Goal: Check status: Check status

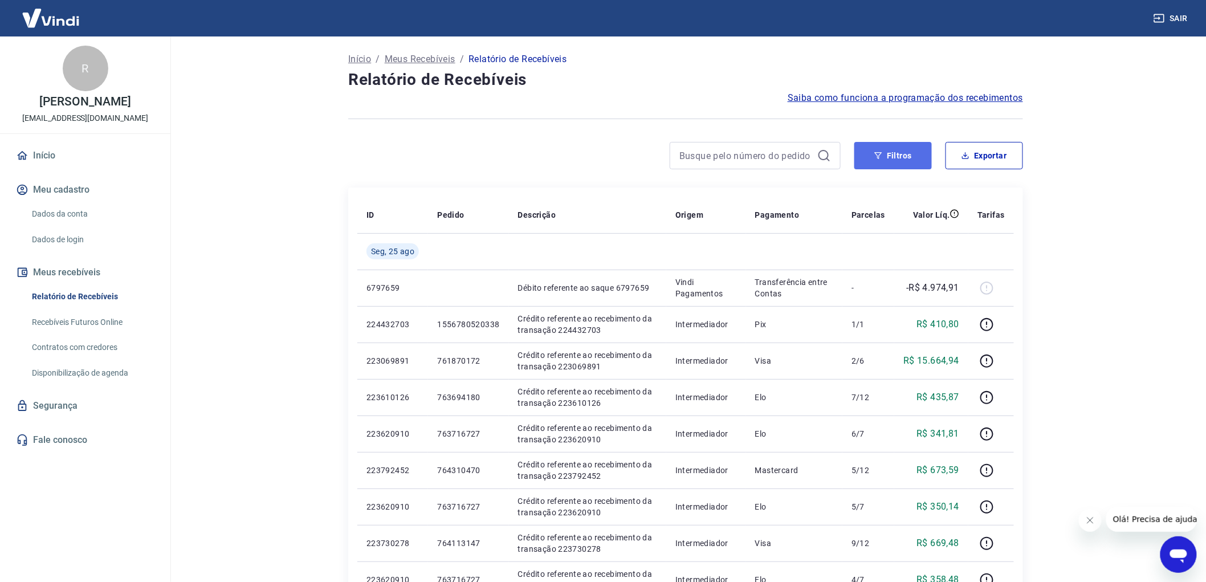
click at [886, 146] on button "Filtros" at bounding box center [893, 155] width 78 height 27
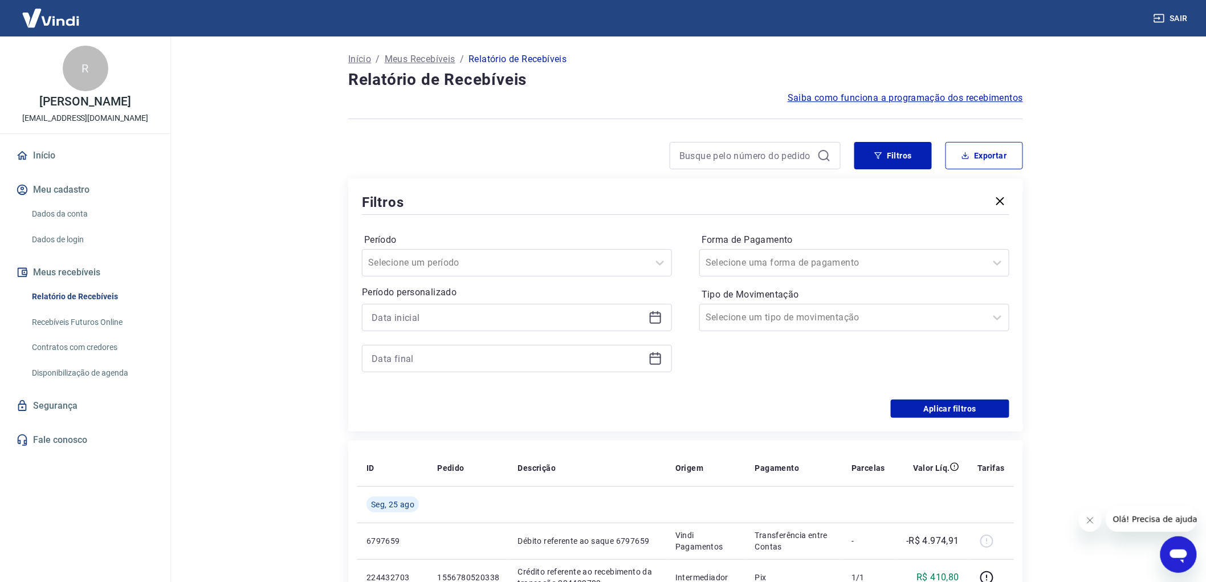
click at [653, 323] on icon at bounding box center [655, 317] width 11 height 11
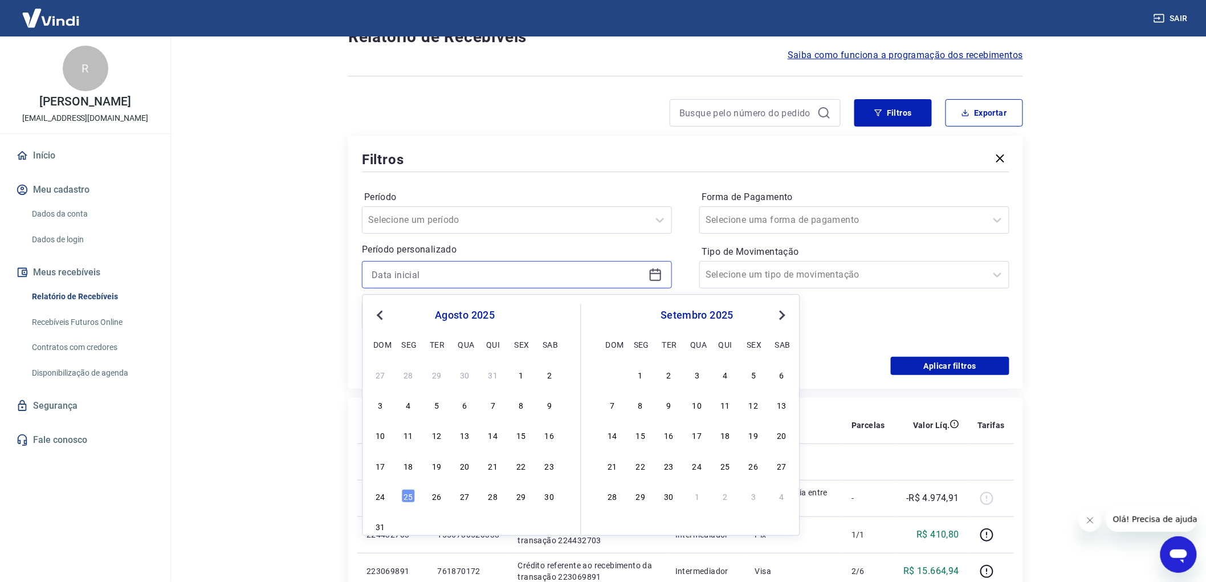
scroll to position [63, 0]
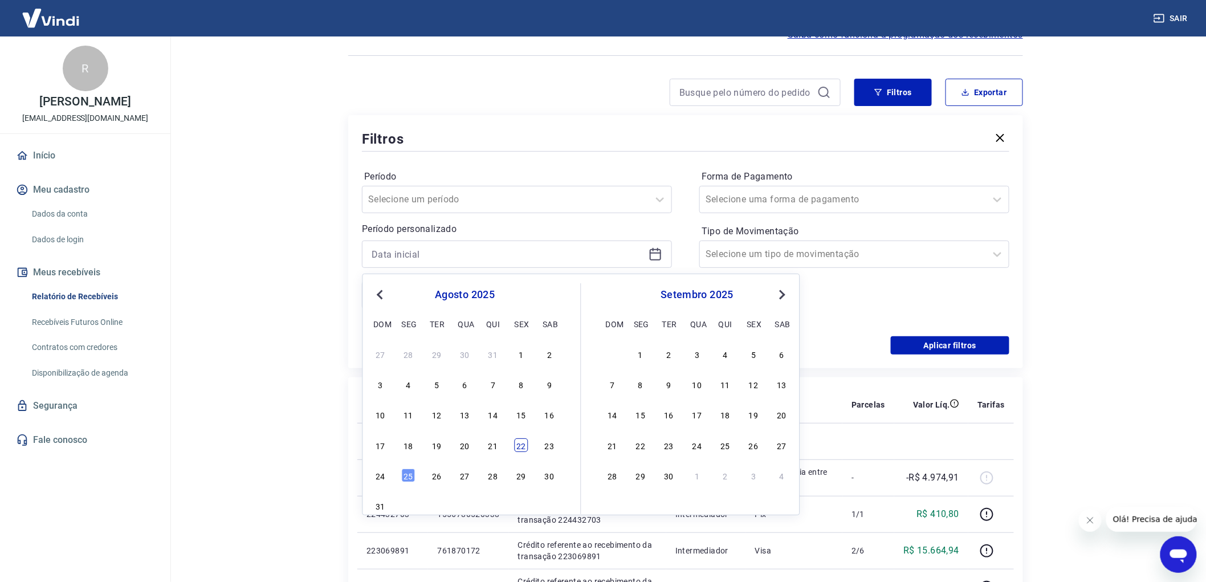
click at [523, 452] on div "27 28 29 30 31 1 2 3 4 5 6 7 8 9 10 11 12 13 14 15 16 17 18 19 20 21 22 23 24 2…" at bounding box center [465, 429] width 186 height 169
click at [522, 443] on div "22" at bounding box center [522, 445] width 14 height 14
type input "[DATE]"
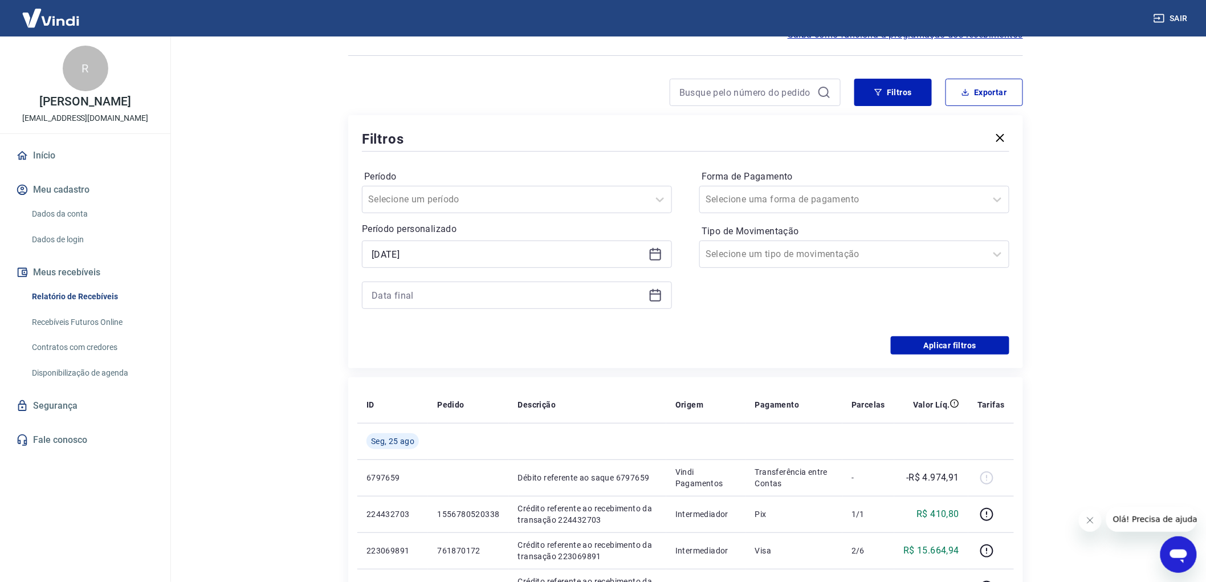
click at [647, 298] on div at bounding box center [517, 295] width 310 height 27
click at [650, 294] on icon at bounding box center [655, 294] width 11 height 1
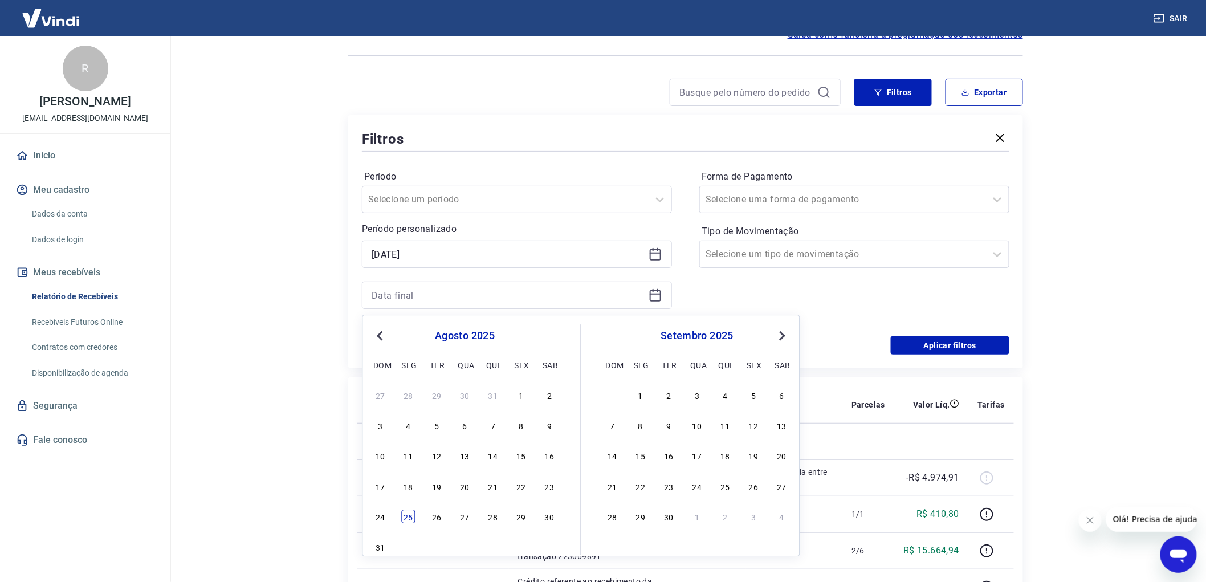
click at [409, 520] on div "25" at bounding box center [409, 517] width 14 height 14
type input "[DATE]"
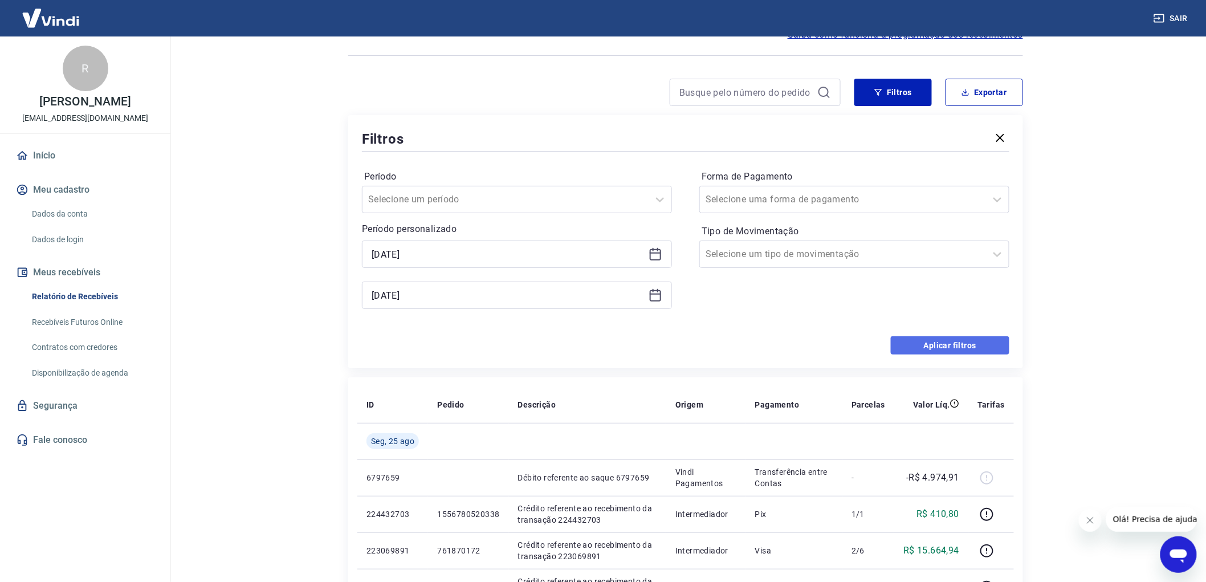
click at [939, 344] on button "Aplicar filtros" at bounding box center [950, 345] width 119 height 18
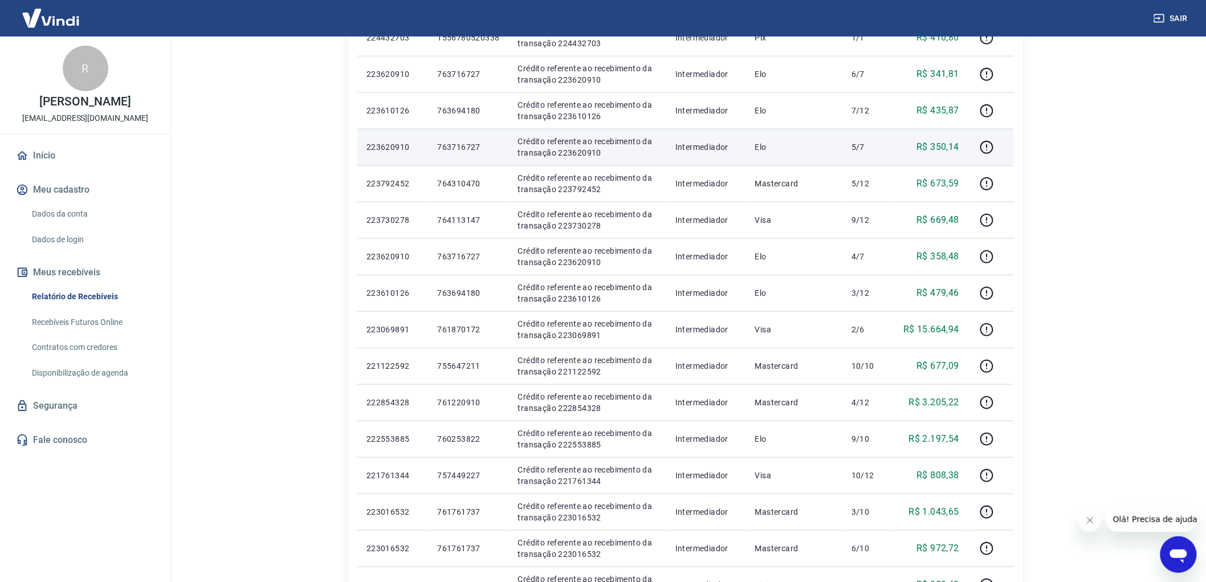
scroll to position [316, 0]
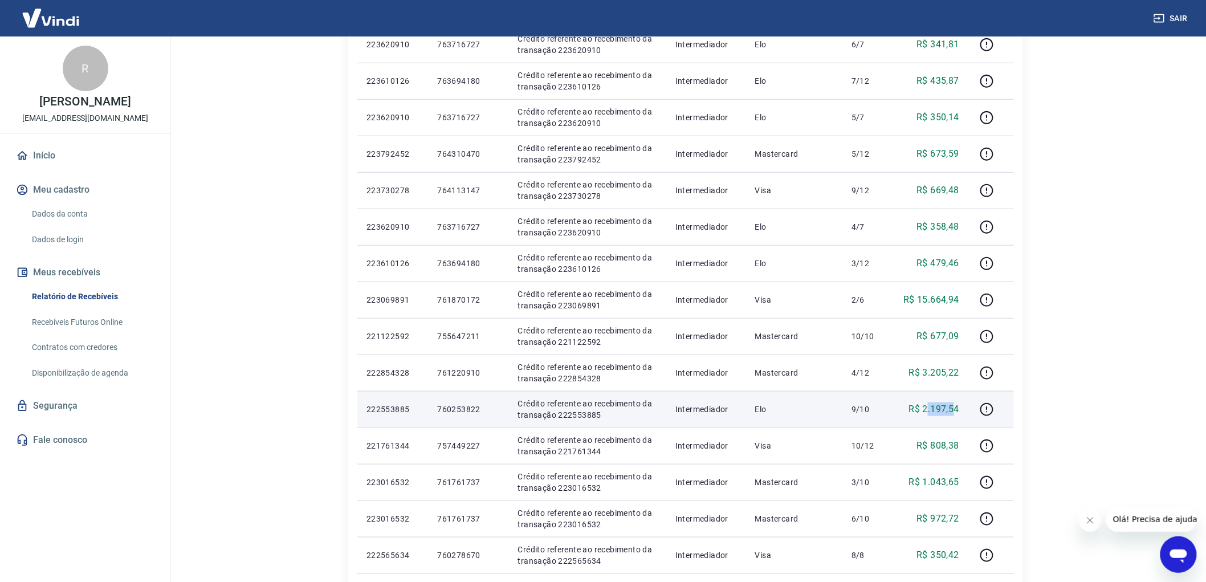
drag, startPoint x: 927, startPoint y: 408, endPoint x: 956, endPoint y: 402, distance: 29.6
click at [956, 402] on p "R$ 2.197,54" at bounding box center [934, 409] width 50 height 14
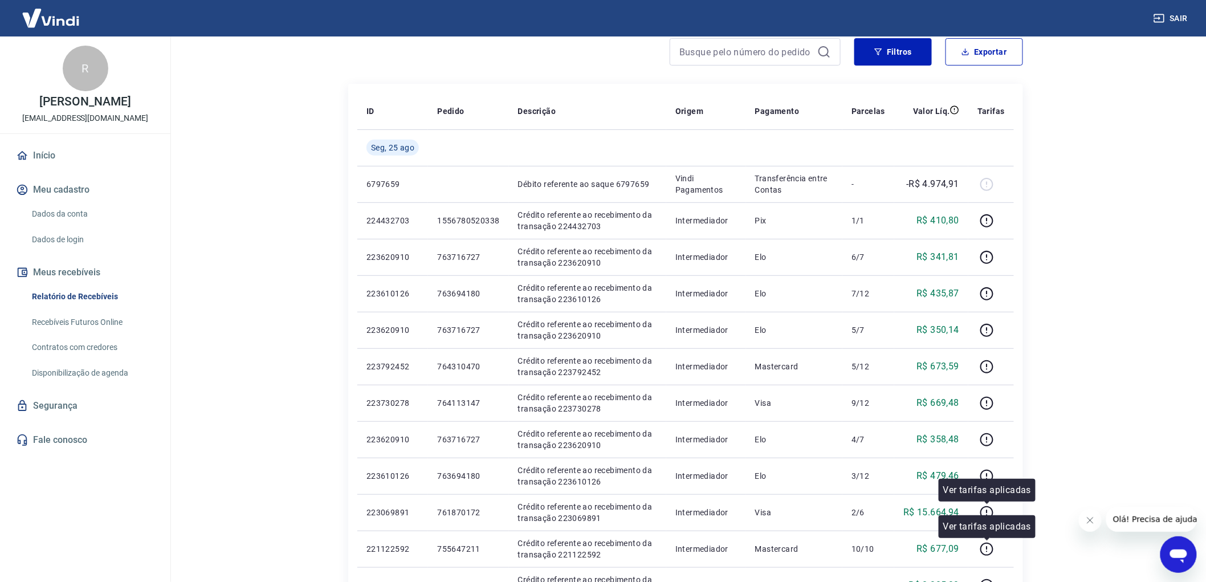
scroll to position [98, 0]
